Goal: Task Accomplishment & Management: Manage account settings

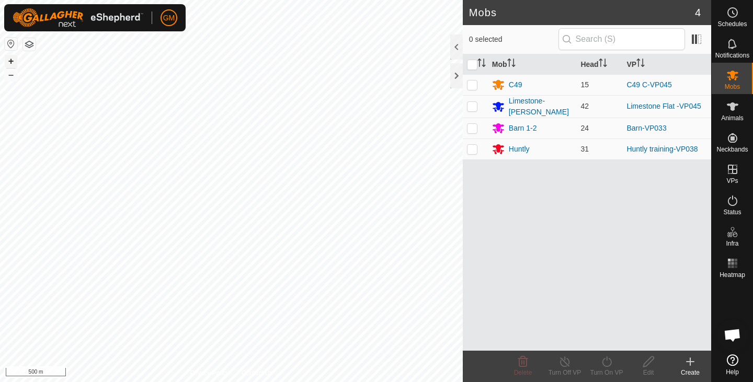
click at [11, 59] on button "+" at bounding box center [11, 61] width 13 height 13
click at [75, 382] on html "GM Schedules Notifications Mobs Animals Neckbands VPs Status Infra Heatmap Help…" at bounding box center [376, 191] width 753 height 382
click at [456, 77] on div at bounding box center [456, 75] width 13 height 25
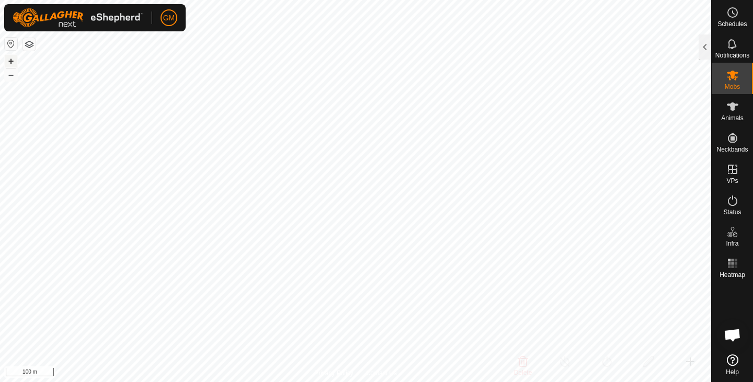
click at [13, 61] on button "+" at bounding box center [11, 61] width 13 height 13
click at [735, 109] on icon at bounding box center [733, 106] width 13 height 13
click at [706, 45] on div at bounding box center [705, 47] width 13 height 25
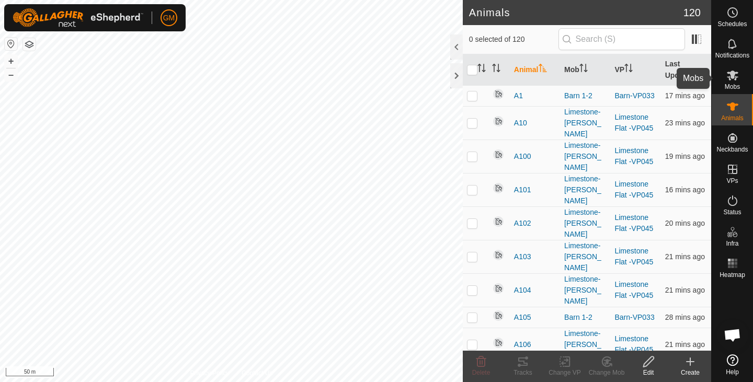
click at [738, 78] on icon at bounding box center [733, 75] width 13 height 13
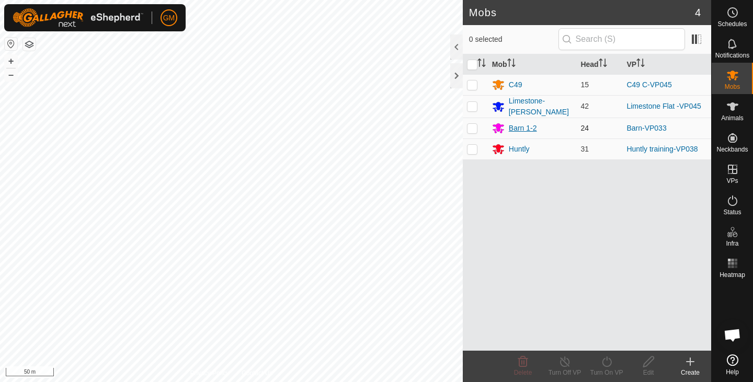
click at [512, 127] on div "Barn 1-2" at bounding box center [523, 128] width 28 height 11
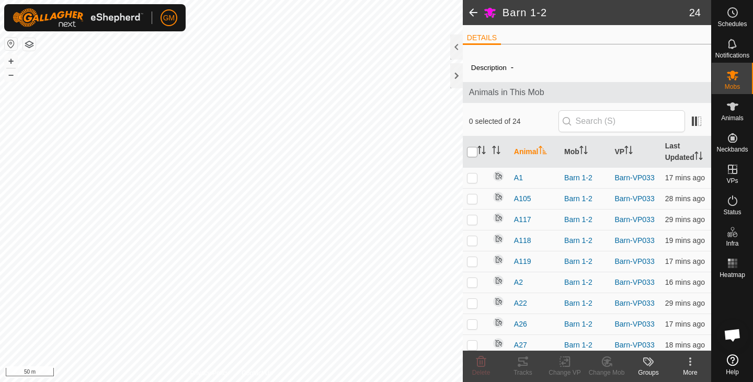
click at [468, 151] on input "checkbox" at bounding box center [472, 152] width 10 height 10
checkbox input "true"
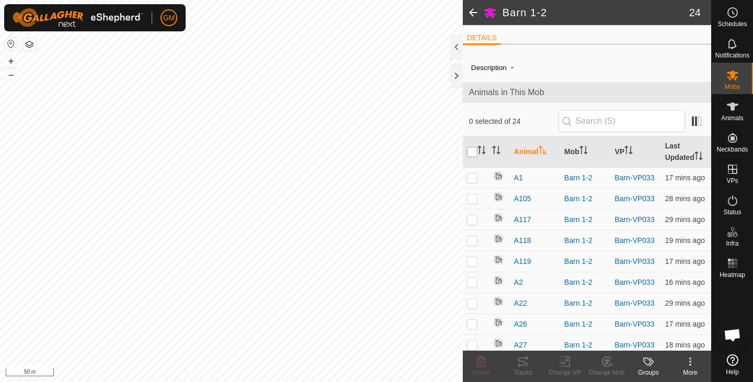
checkbox input "true"
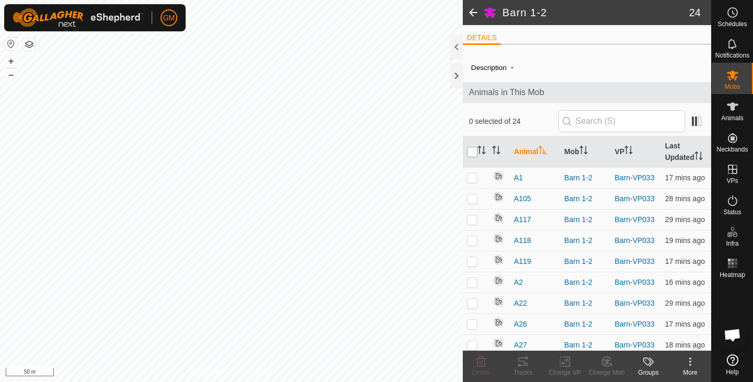
checkbox input "true"
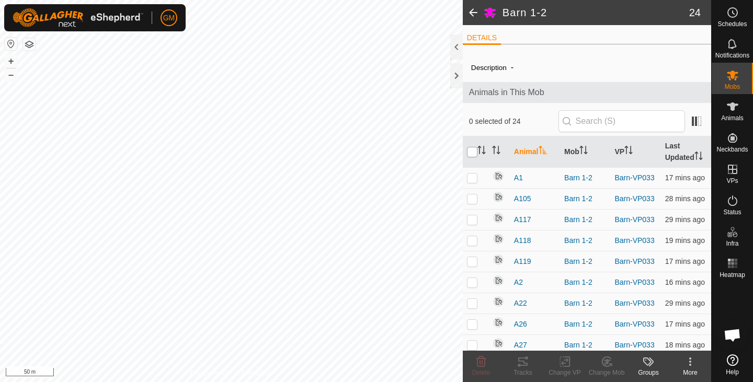
checkbox input "true"
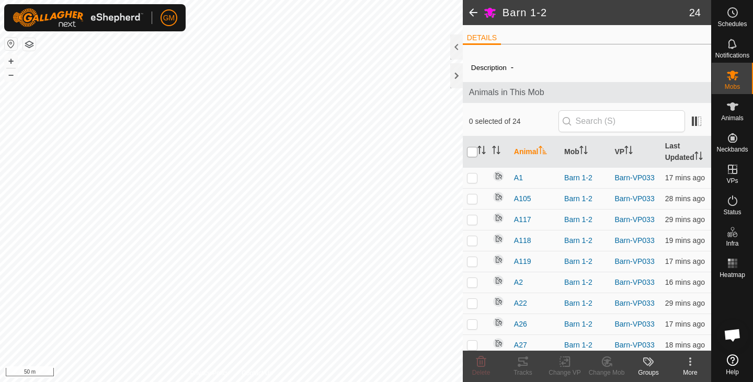
checkbox input "true"
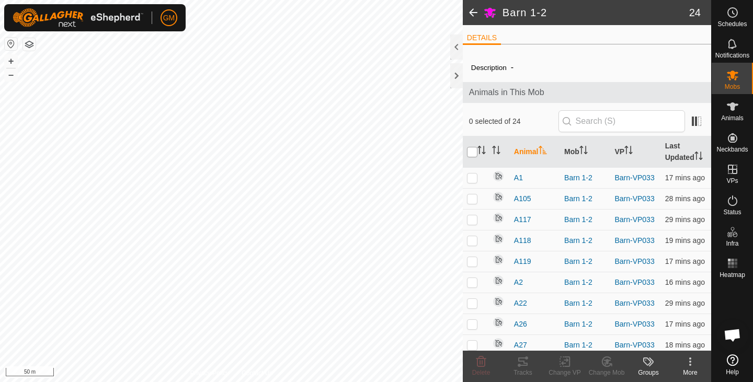
checkbox input "true"
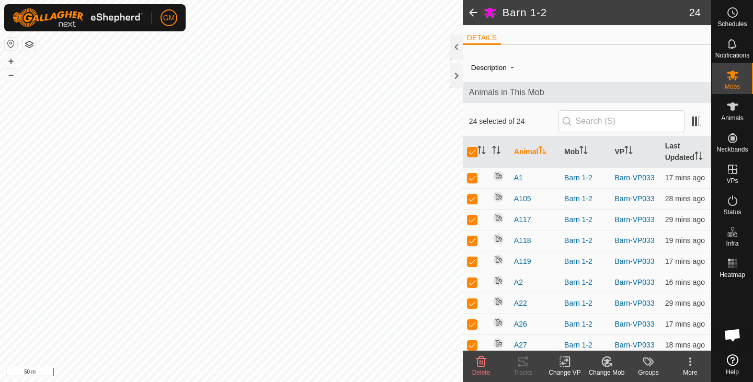
click at [746, 343] on span "Open chat" at bounding box center [732, 335] width 31 height 31
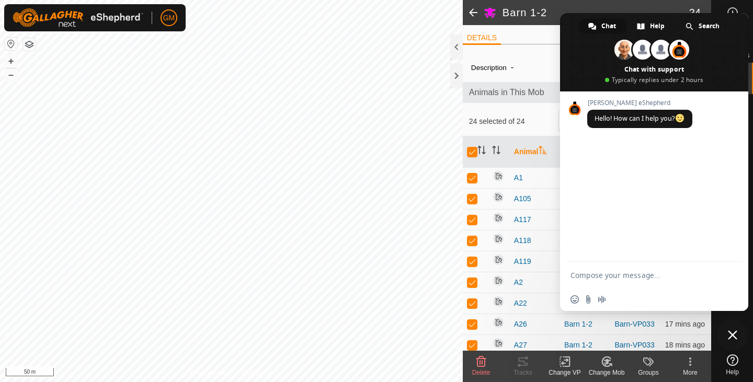
click at [691, 364] on icon at bounding box center [690, 362] width 13 height 13
click at [731, 333] on span "Close chat" at bounding box center [732, 335] width 9 height 9
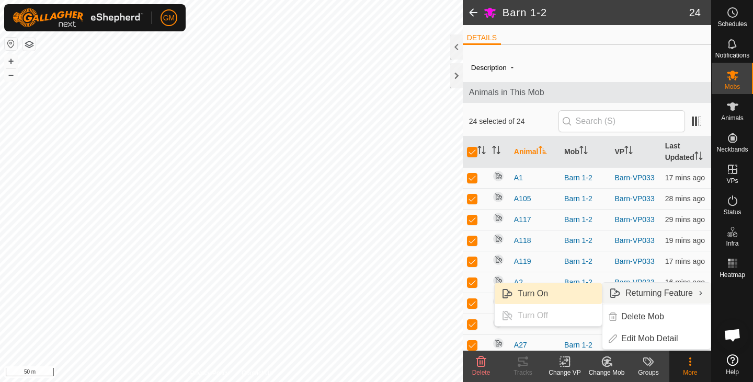
click at [546, 295] on link "Turn On" at bounding box center [548, 294] width 107 height 21
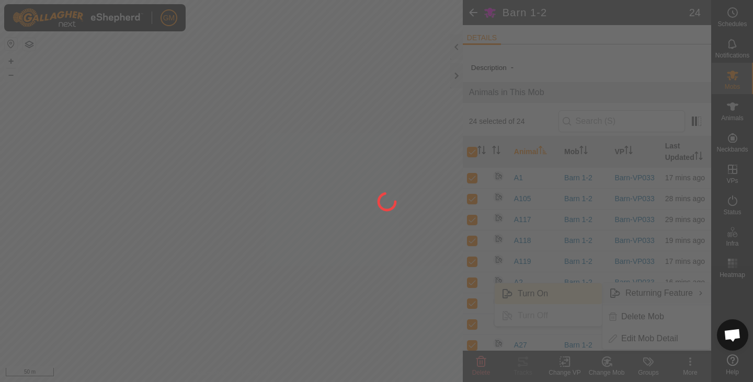
checkbox input "false"
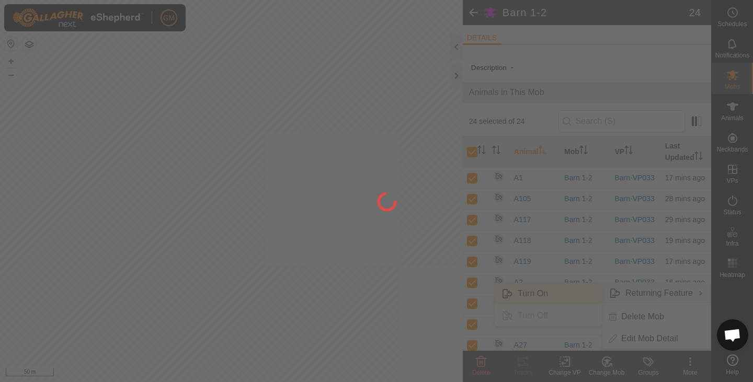
checkbox input "false"
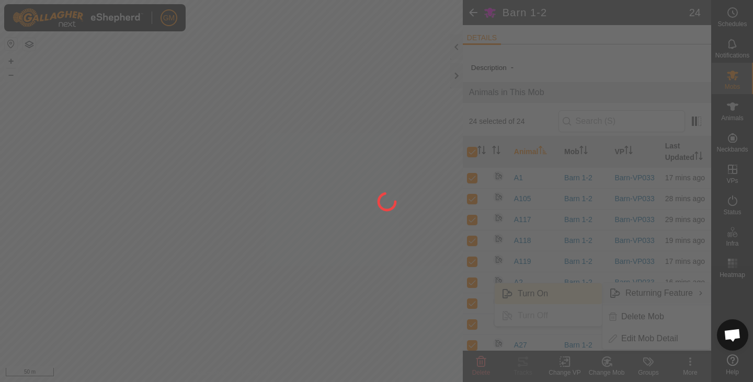
checkbox input "false"
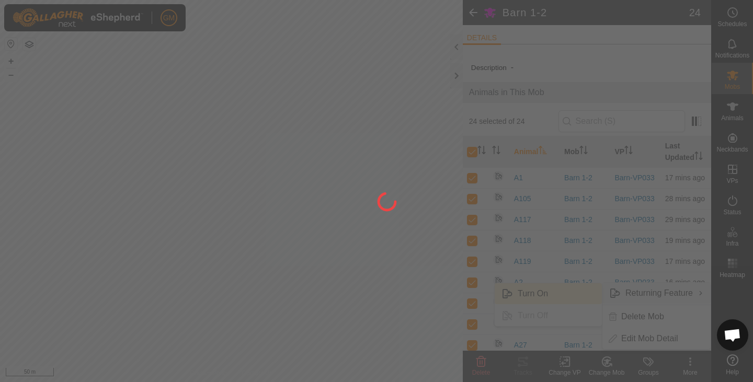
checkbox input "false"
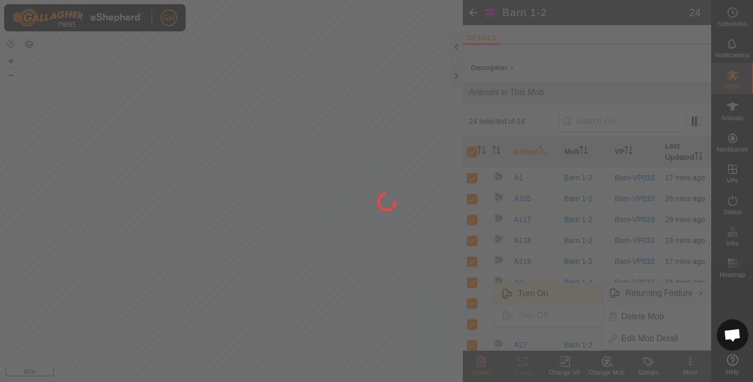
checkbox input "false"
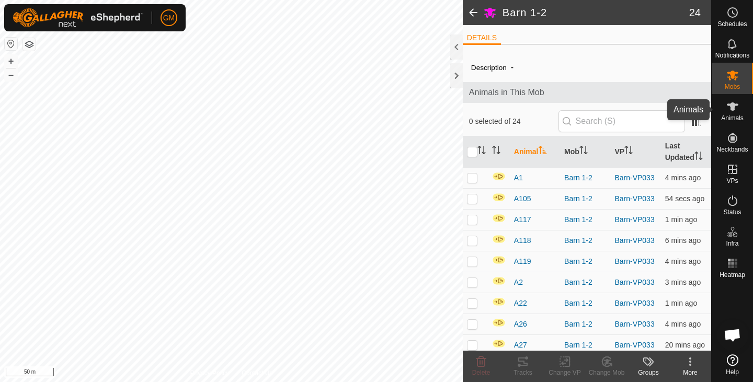
click at [731, 110] on icon at bounding box center [733, 106] width 13 height 13
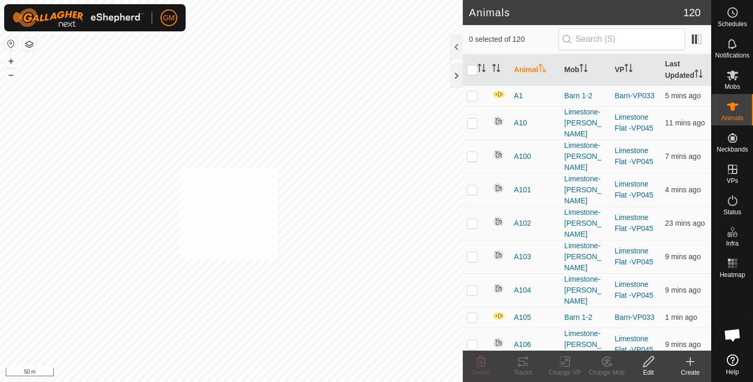
checkbox input "true"
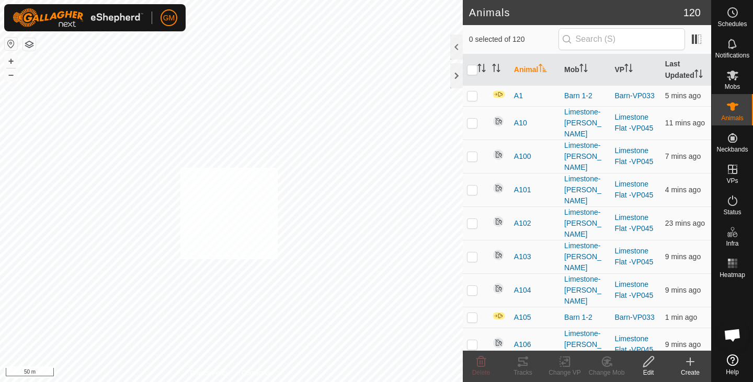
checkbox input "true"
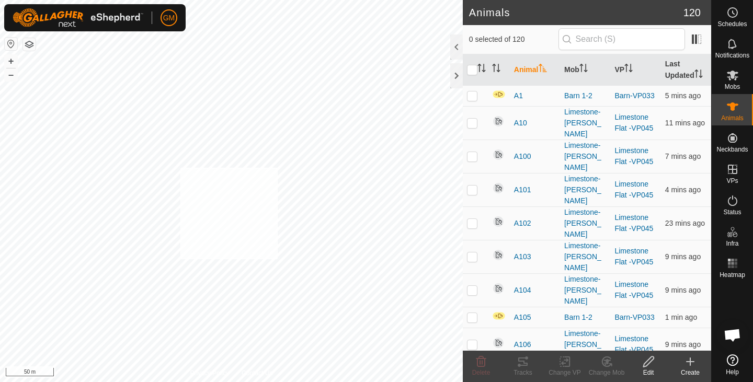
checkbox input "true"
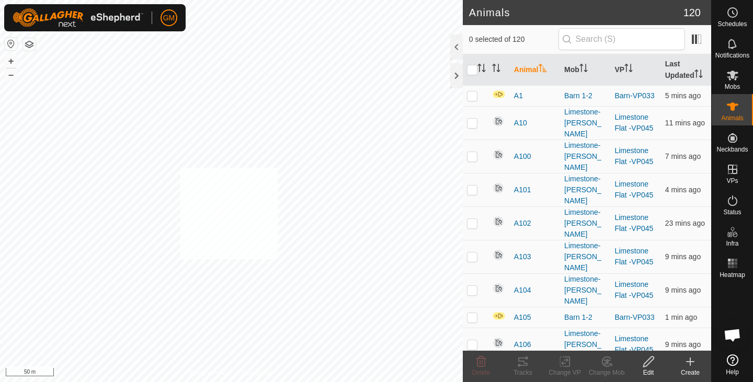
checkbox input "true"
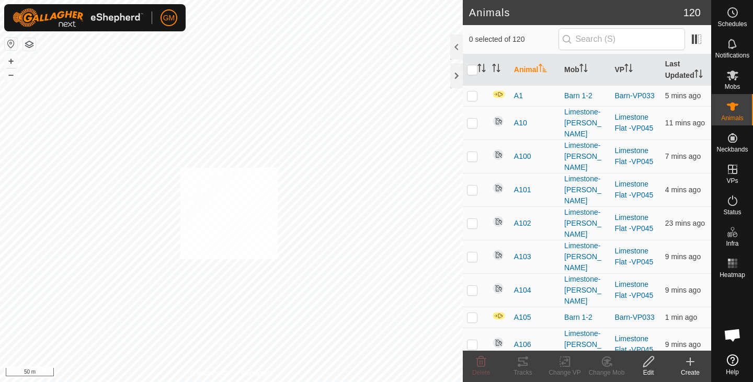
checkbox input "true"
click at [471, 71] on input "checkbox" at bounding box center [472, 70] width 10 height 10
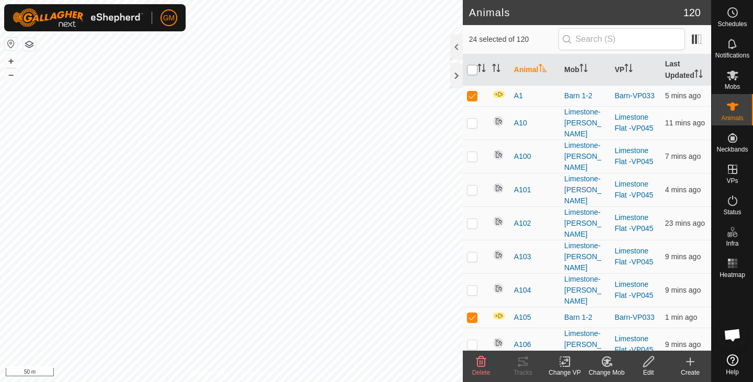
checkbox input "true"
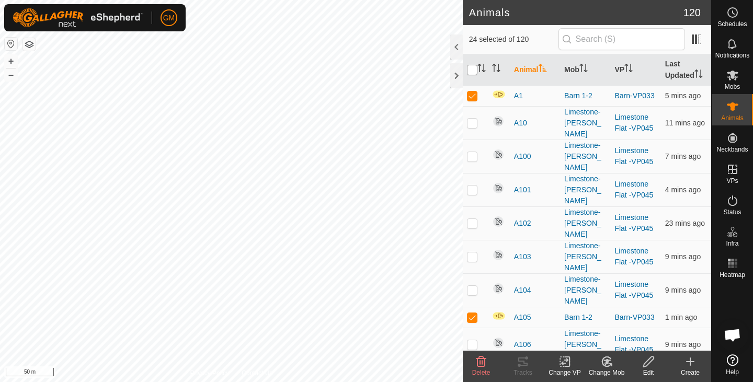
checkbox input "true"
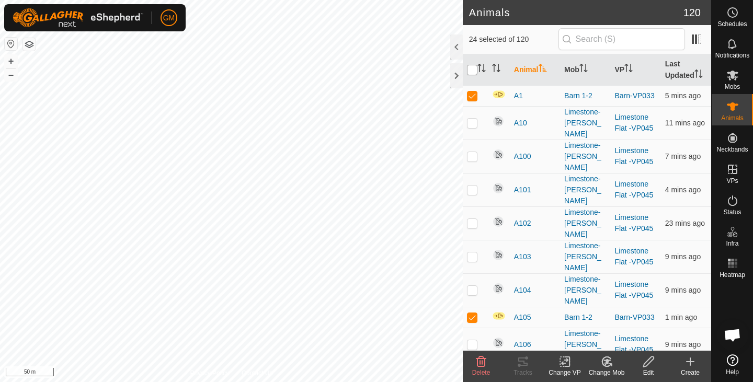
checkbox input "true"
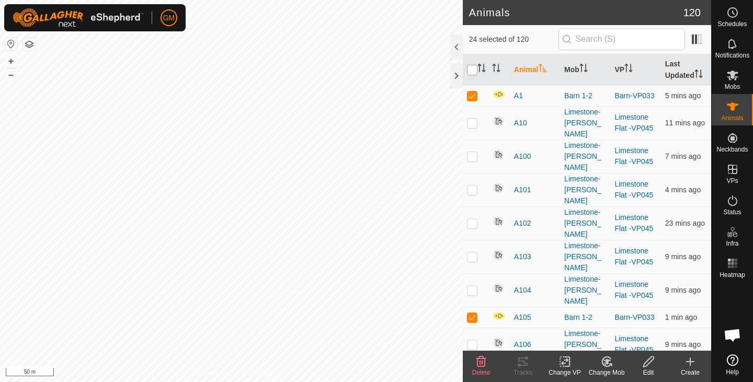
checkbox input "true"
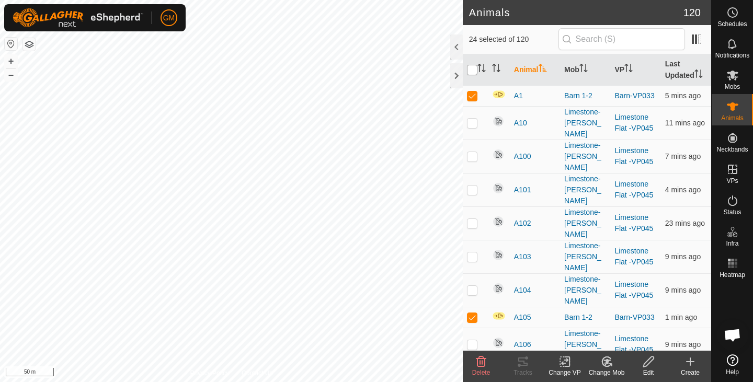
checkbox input "true"
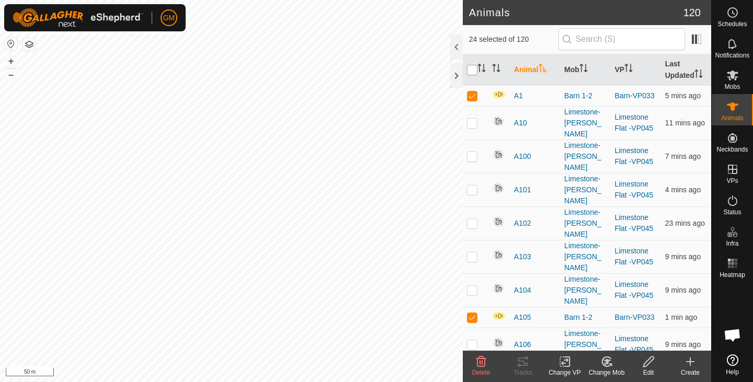
checkbox input "true"
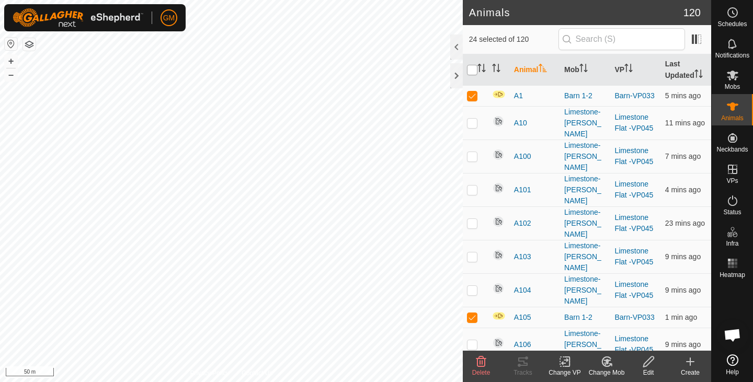
checkbox input "true"
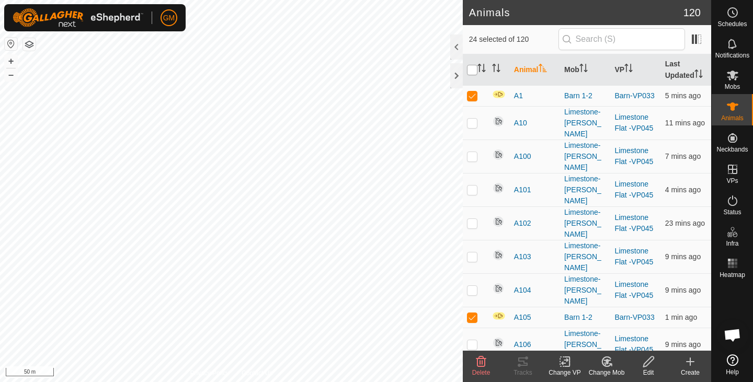
checkbox input "true"
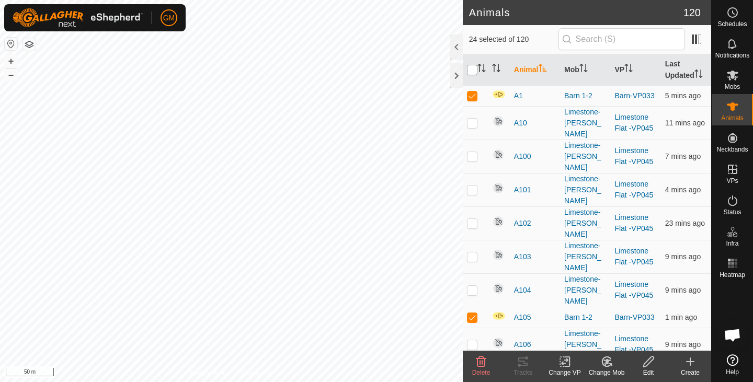
checkbox input "true"
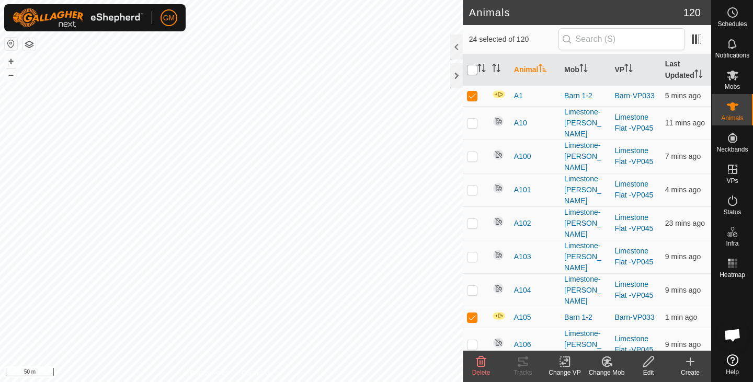
checkbox input "true"
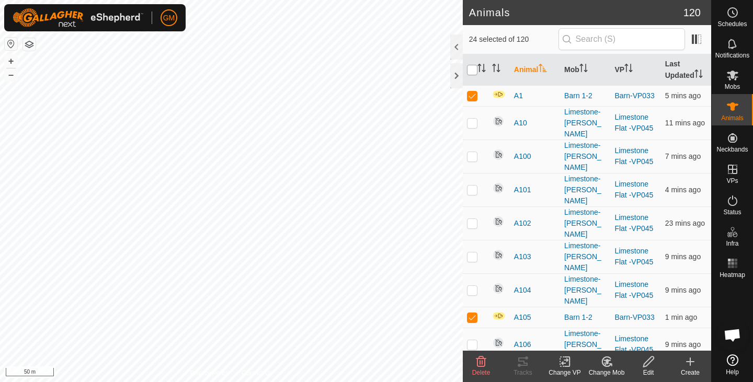
checkbox input "true"
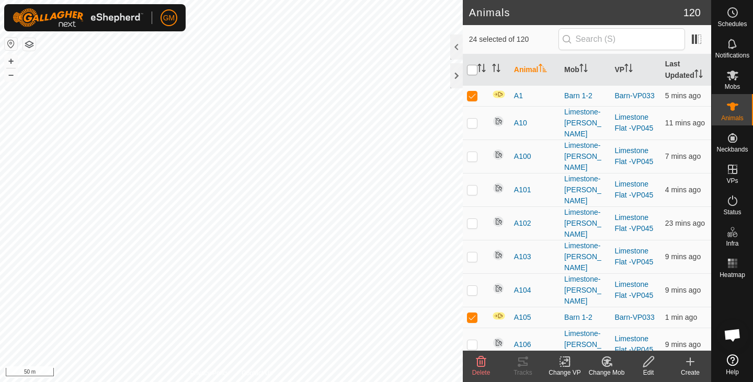
checkbox input "true"
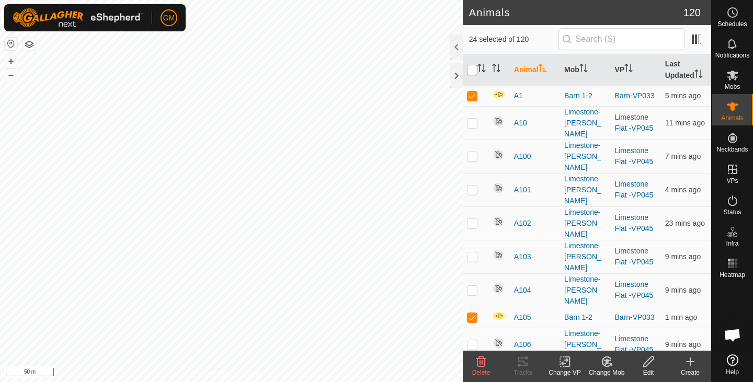
checkbox input "true"
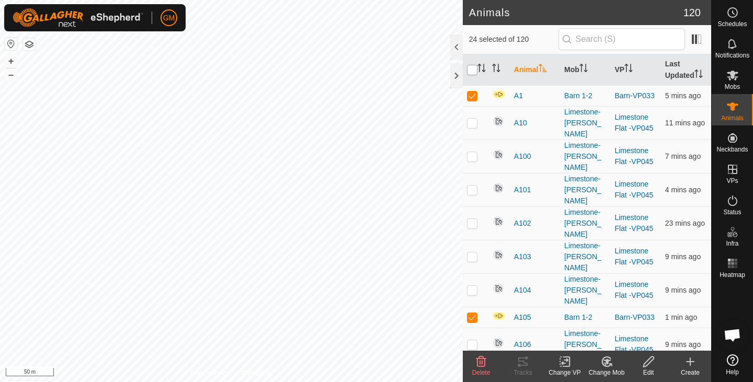
checkbox input "true"
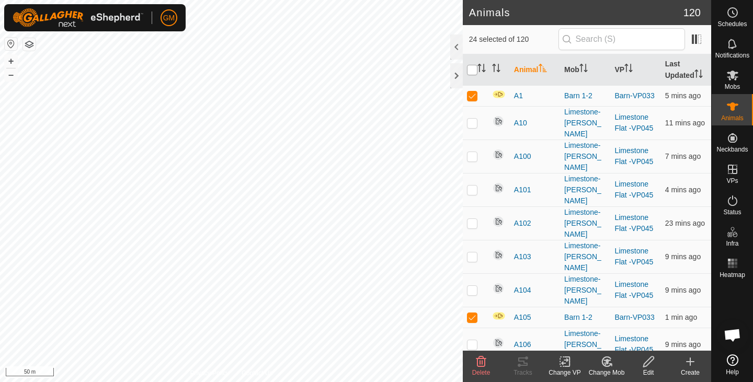
checkbox input "true"
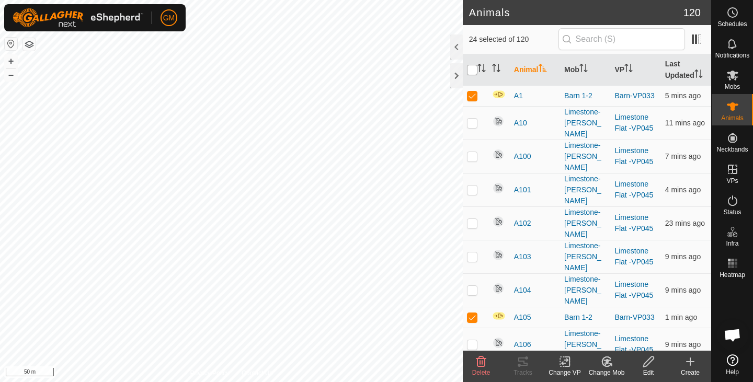
checkbox input "true"
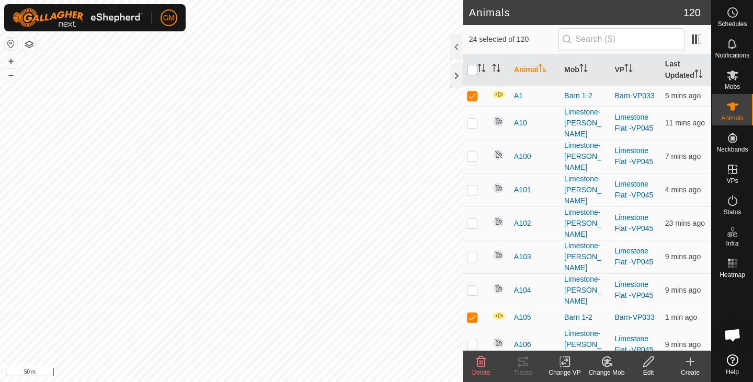
checkbox input "true"
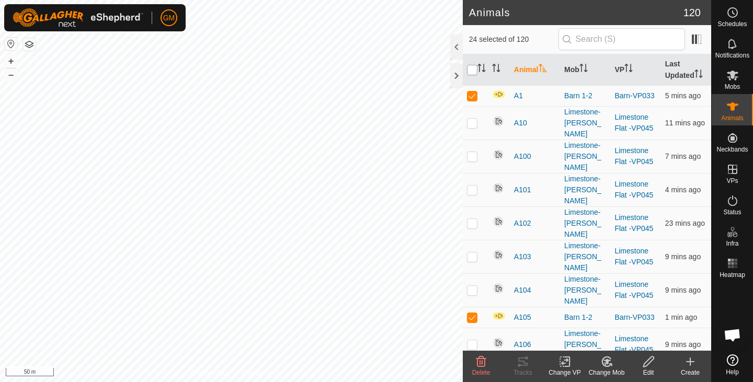
checkbox input "true"
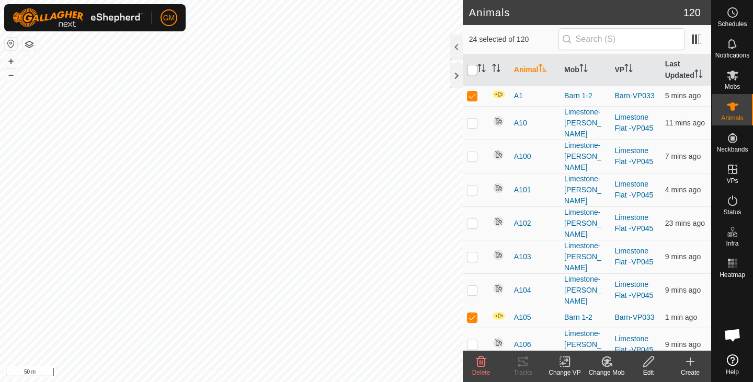
checkbox input "true"
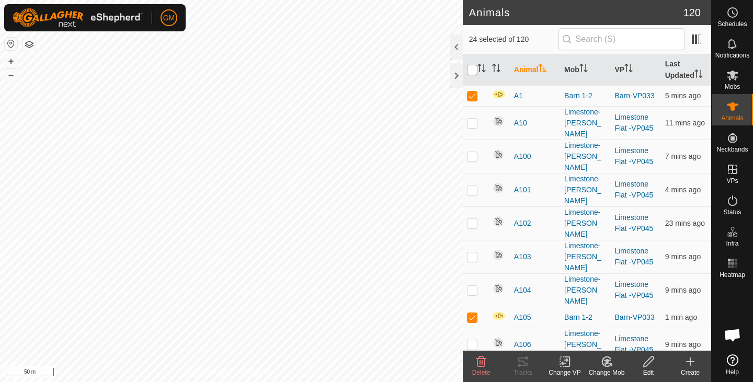
checkbox input "true"
click at [471, 71] on input "checkbox" at bounding box center [472, 70] width 10 height 10
checkbox input "false"
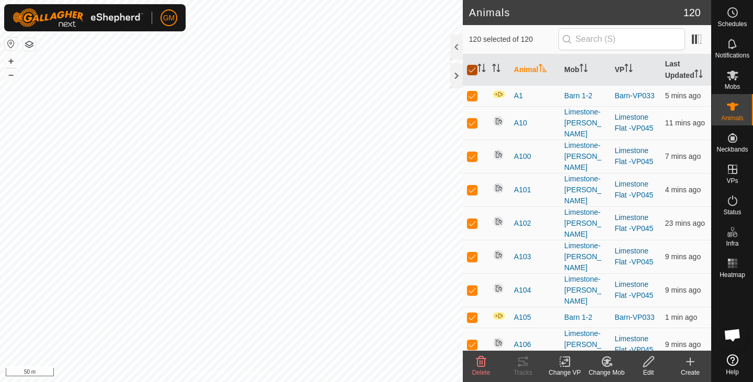
checkbox input "false"
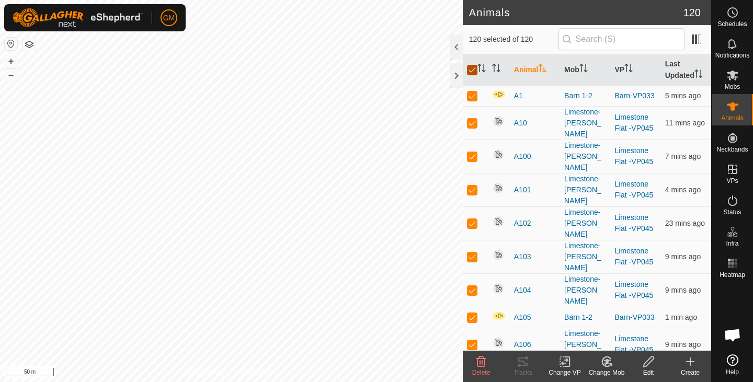
checkbox input "false"
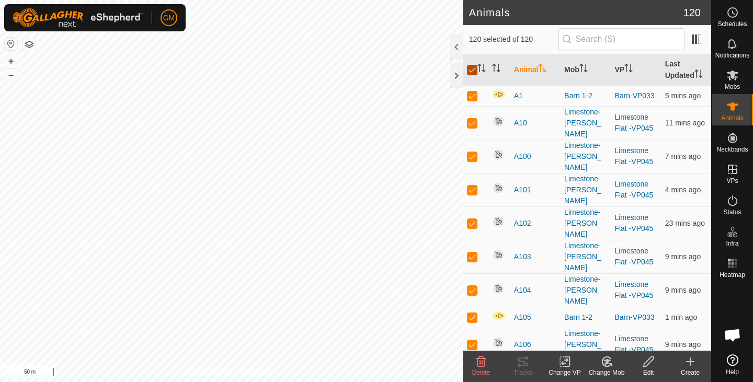
checkbox input "false"
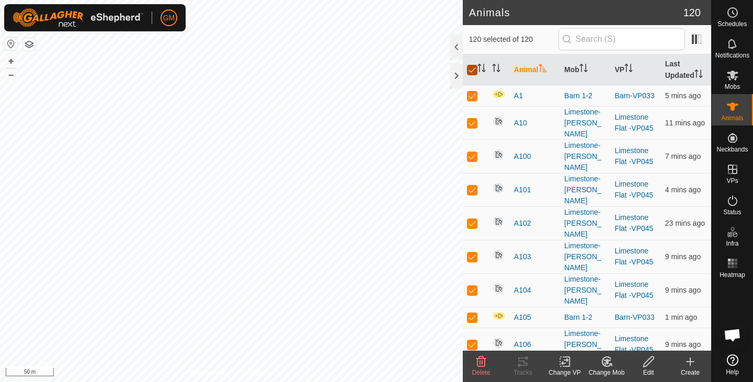
checkbox input "false"
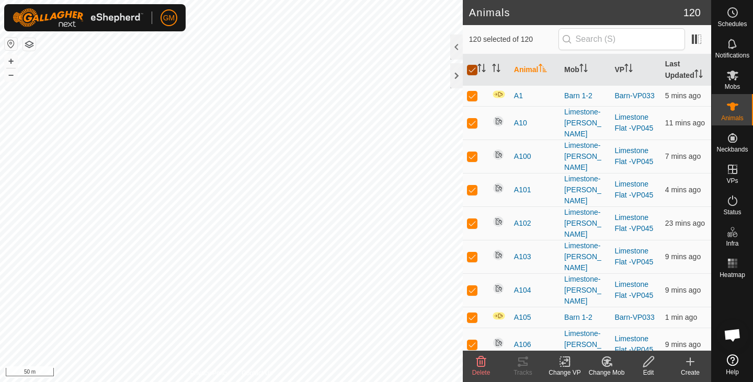
checkbox input "false"
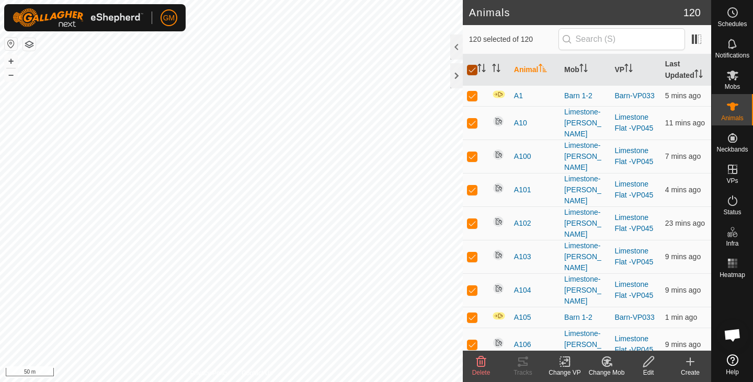
checkbox input "false"
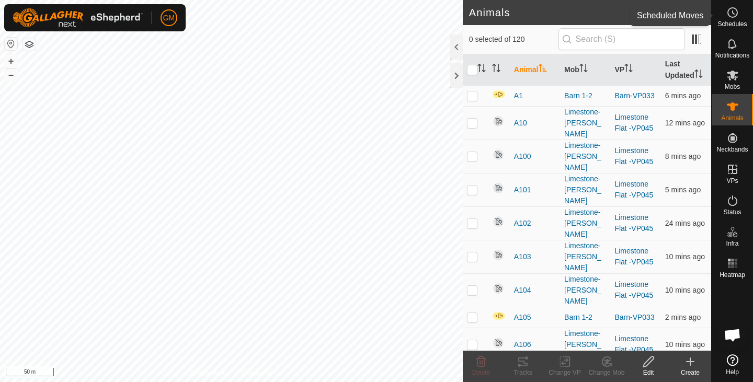
click at [736, 21] on span "Schedules" at bounding box center [732, 24] width 29 height 6
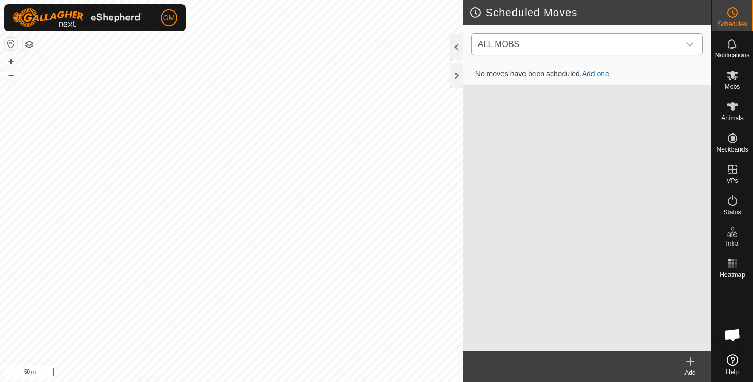
click at [689, 44] on icon "dropdown trigger" at bounding box center [690, 44] width 8 height 8
